Goal: Navigation & Orientation: Find specific page/section

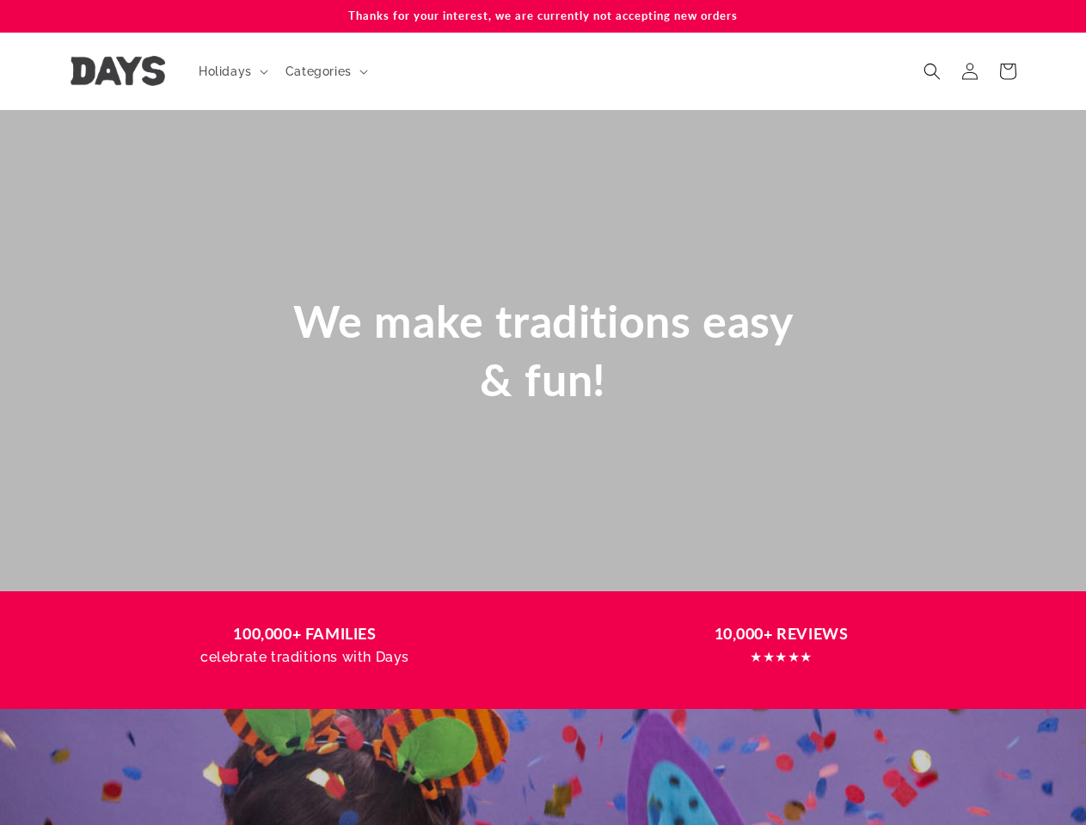
click at [542, 413] on div "We make traditions easy & fun!" at bounding box center [543, 350] width 585 height 185
click at [231, 71] on span "Holidays" at bounding box center [225, 71] width 53 height 15
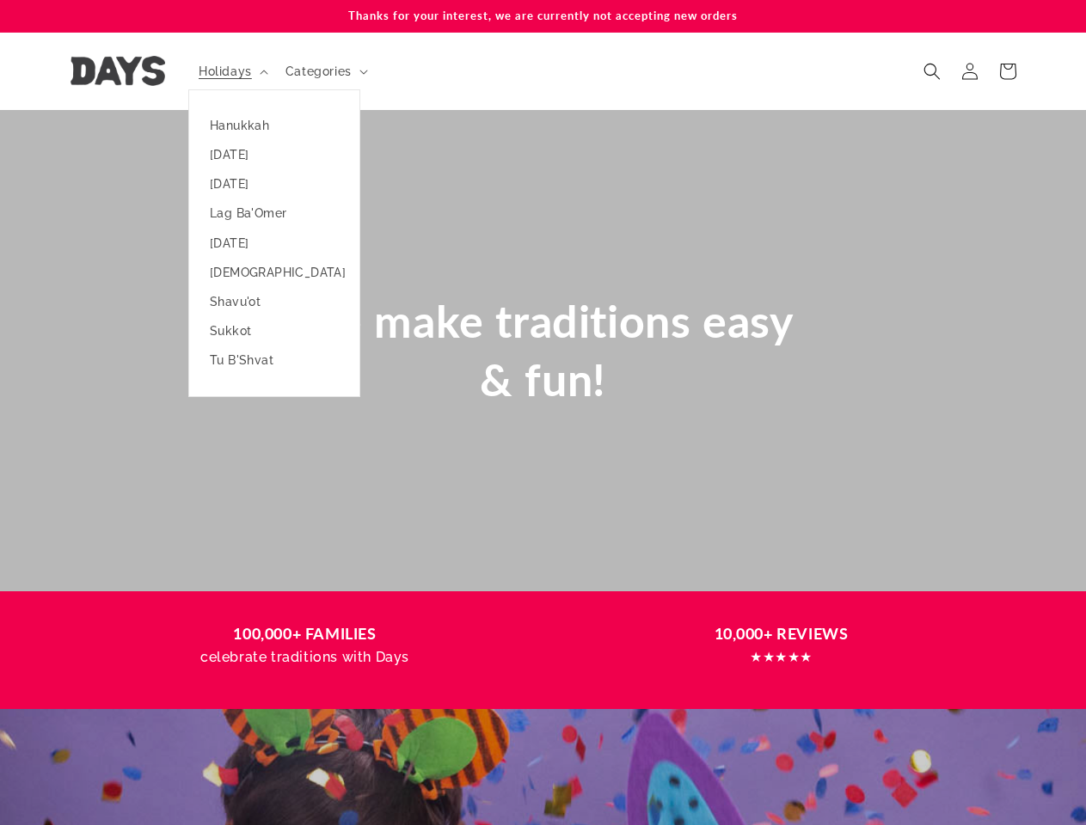
click at [324, 71] on span "Categories" at bounding box center [318, 71] width 66 height 15
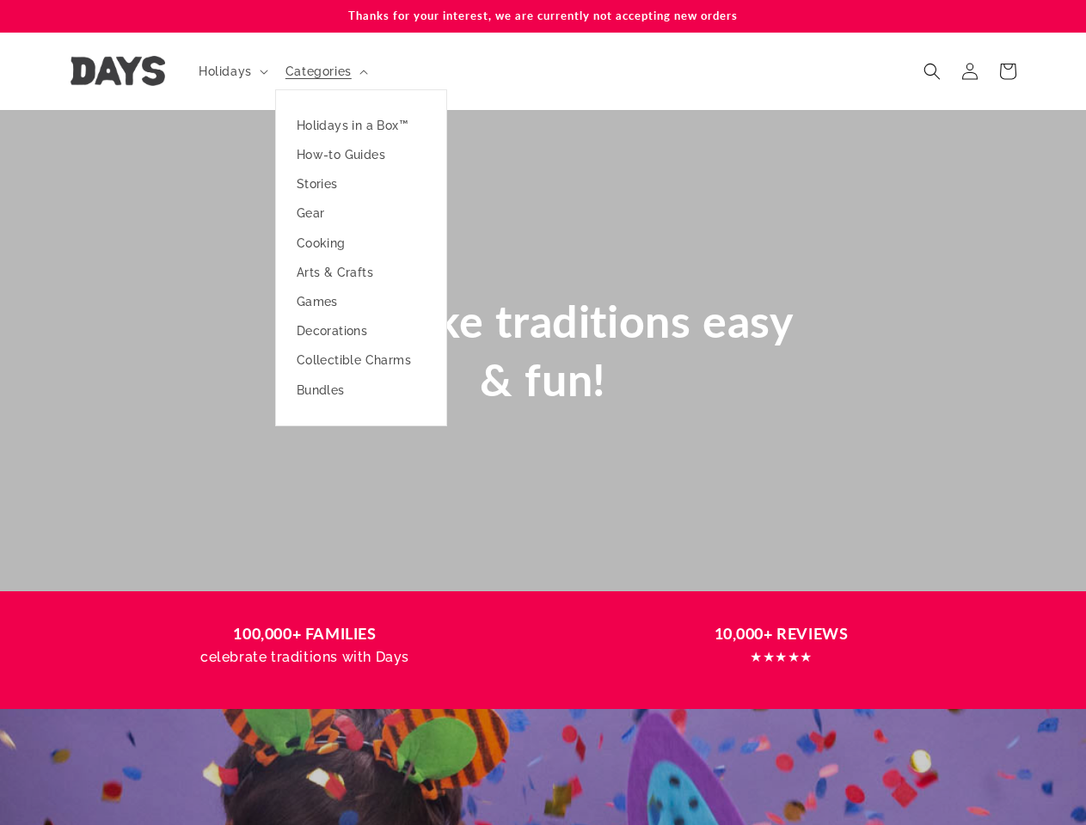
click at [932, 71] on icon "Search" at bounding box center [931, 71] width 17 height 17
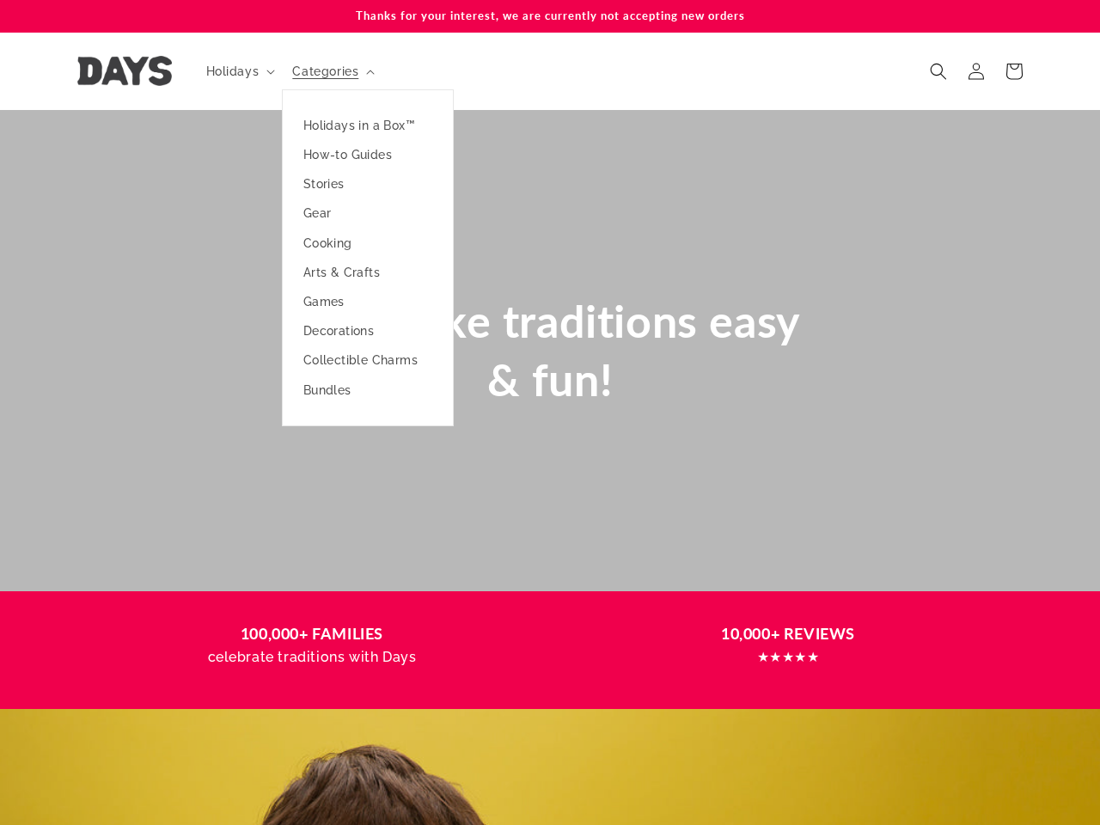
click at [934, 90] on div "Search" at bounding box center [938, 90] width 103 height 1
